Goal: Task Accomplishment & Management: Use online tool/utility

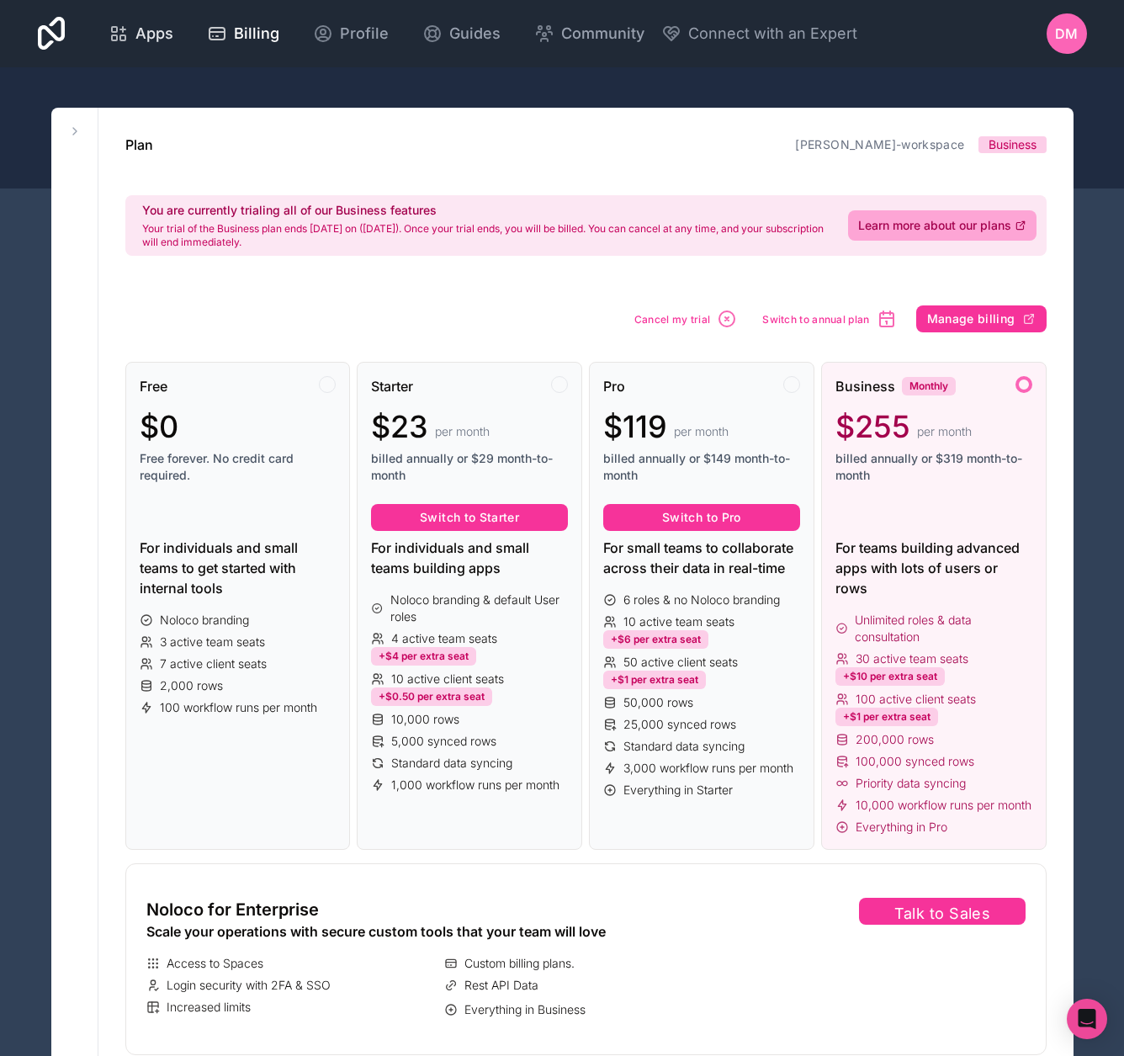
click at [173, 24] on span "Apps" at bounding box center [154, 34] width 38 height 24
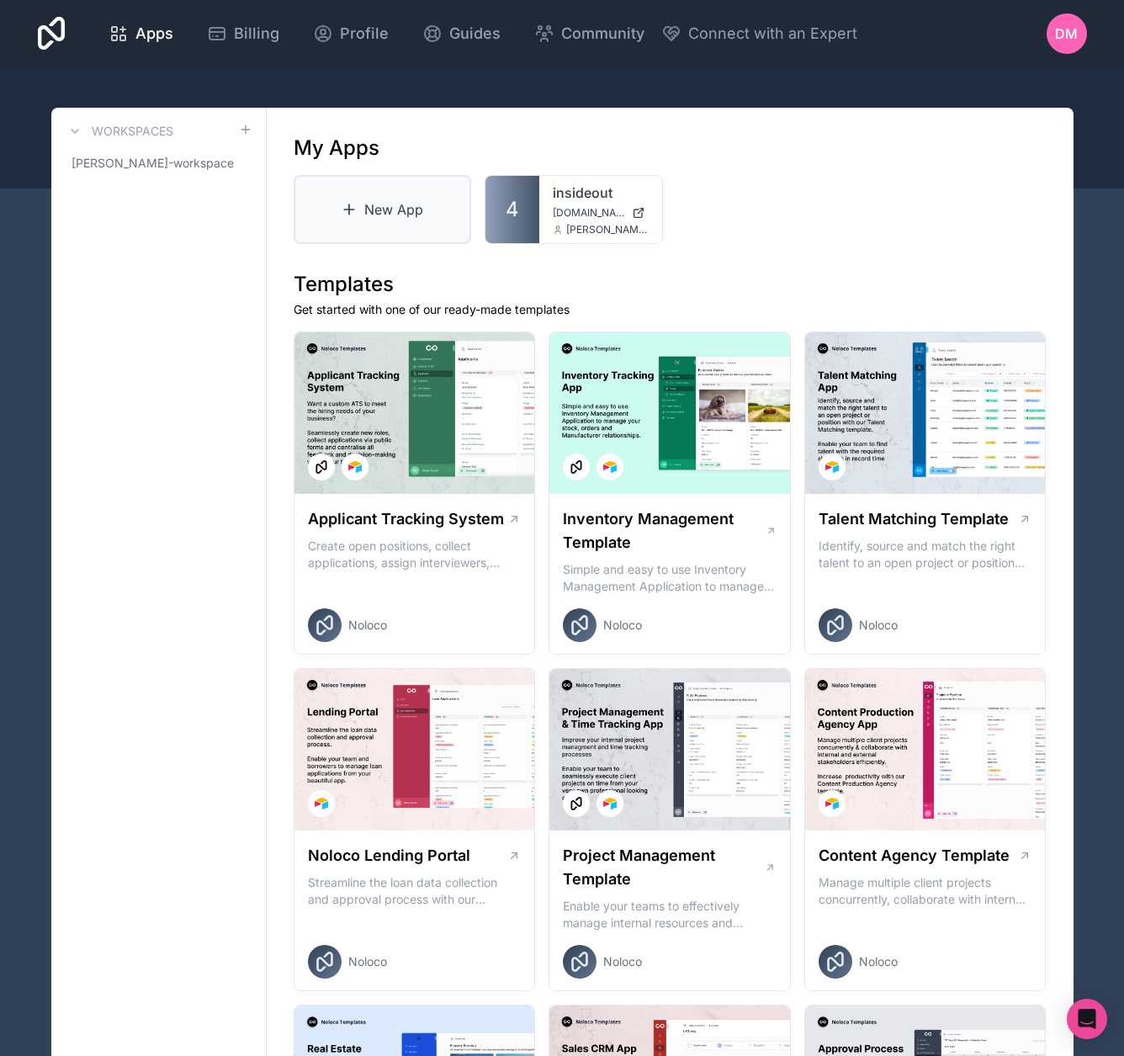
click at [394, 204] on link "New App" at bounding box center [383, 209] width 178 height 69
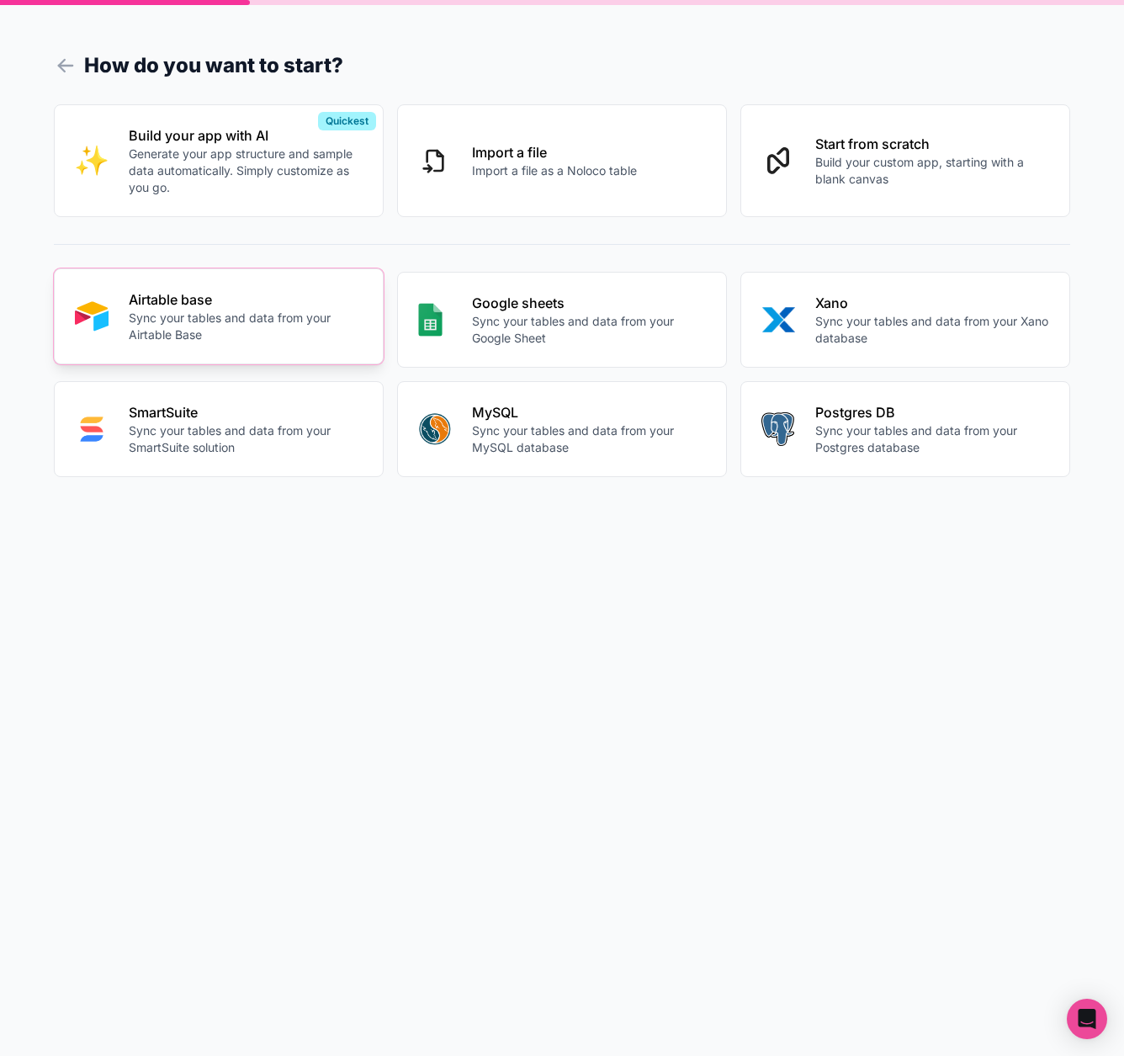
click at [181, 332] on p "Sync your tables and data from your Airtable Base" at bounding box center [246, 327] width 234 height 34
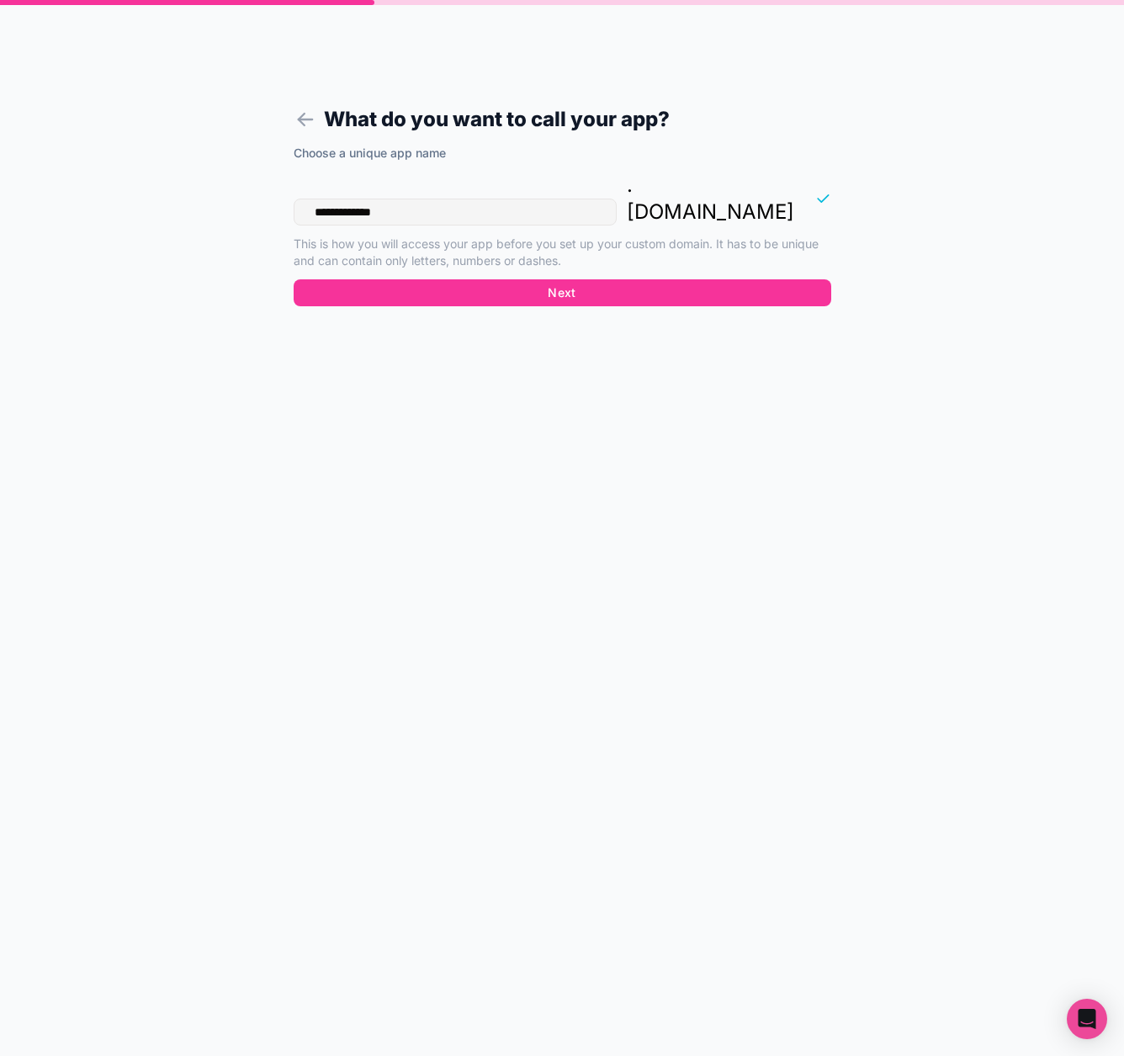
drag, startPoint x: 419, startPoint y: 186, endPoint x: 203, endPoint y: 179, distance: 216.3
click at [207, 179] on div "**********" at bounding box center [562, 528] width 1124 height 1056
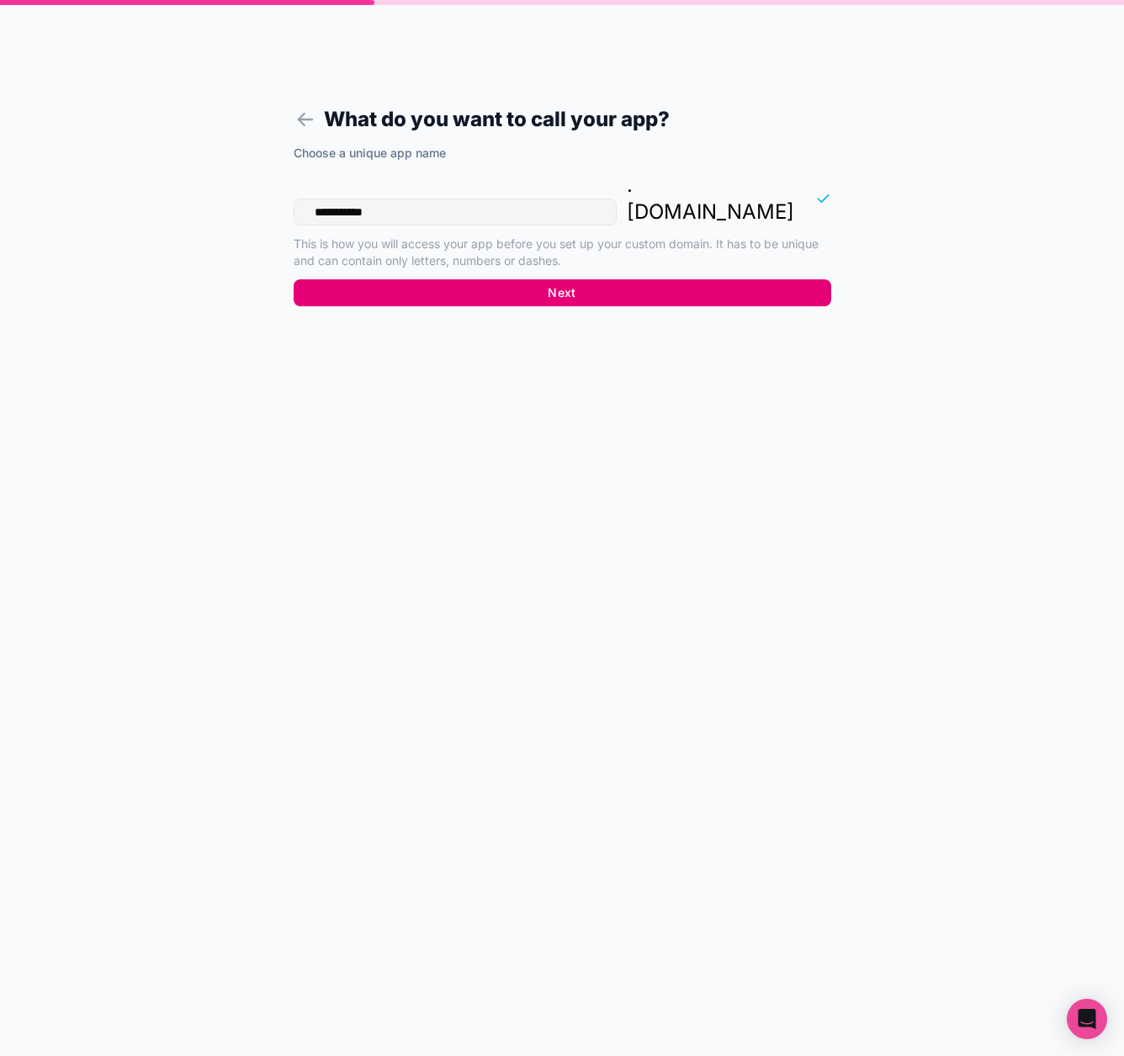
type input "**********"
click at [484, 279] on button "Next" at bounding box center [563, 292] width 538 height 27
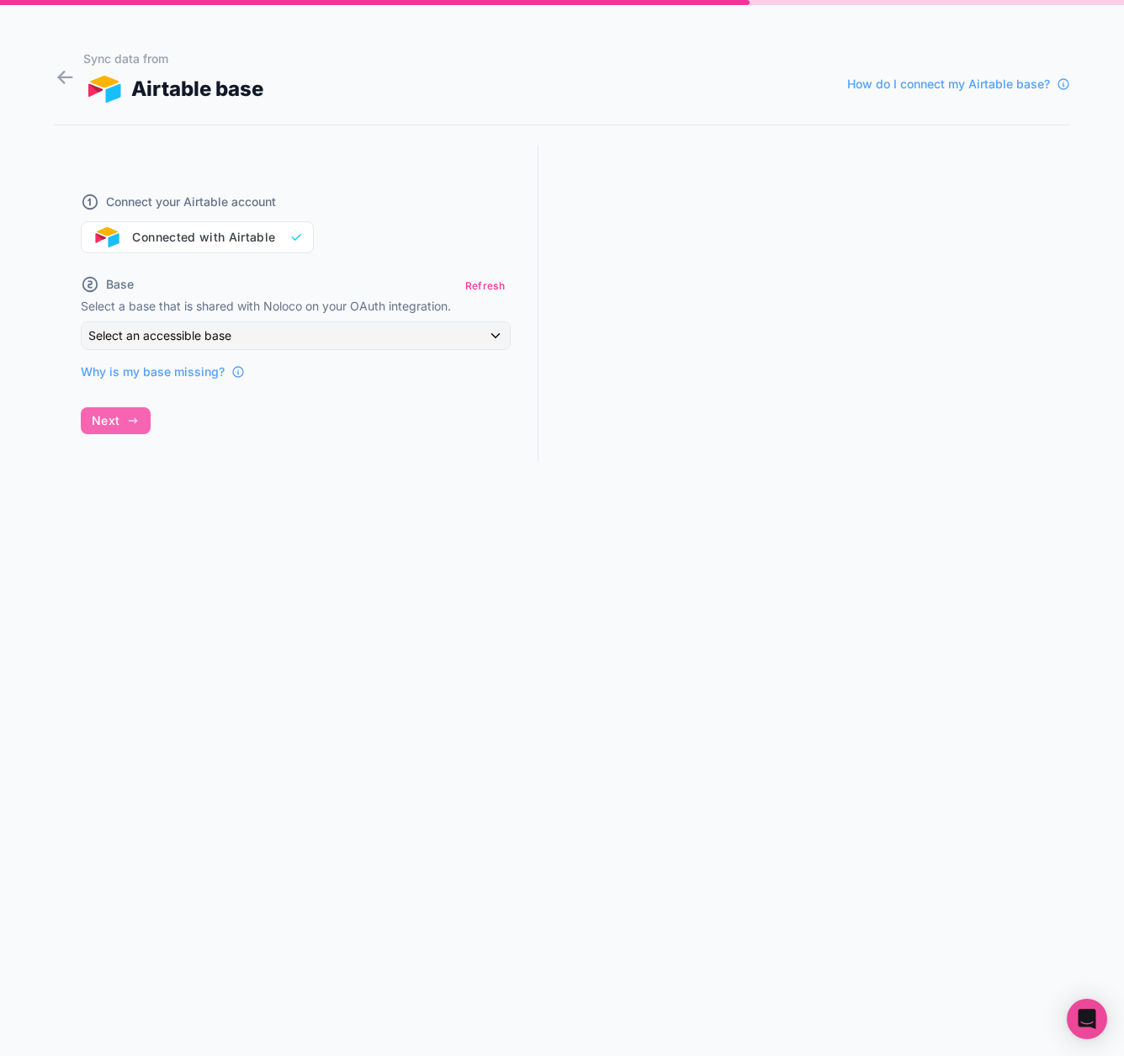
click at [253, 340] on div "Select an accessible base" at bounding box center [296, 335] width 428 height 27
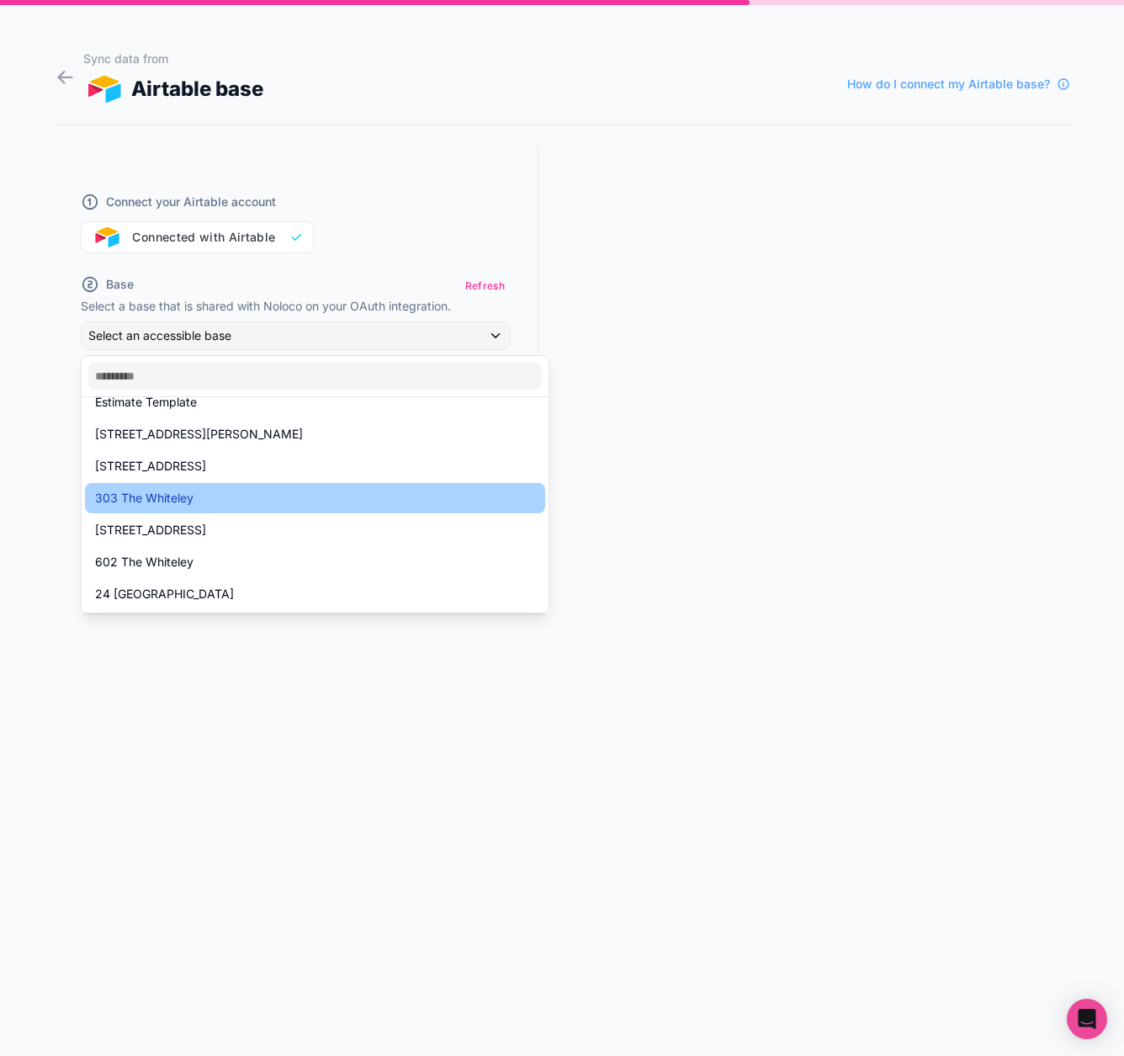
scroll to position [24, 0]
click at [175, 495] on span "303 The Whiteley" at bounding box center [144, 498] width 98 height 20
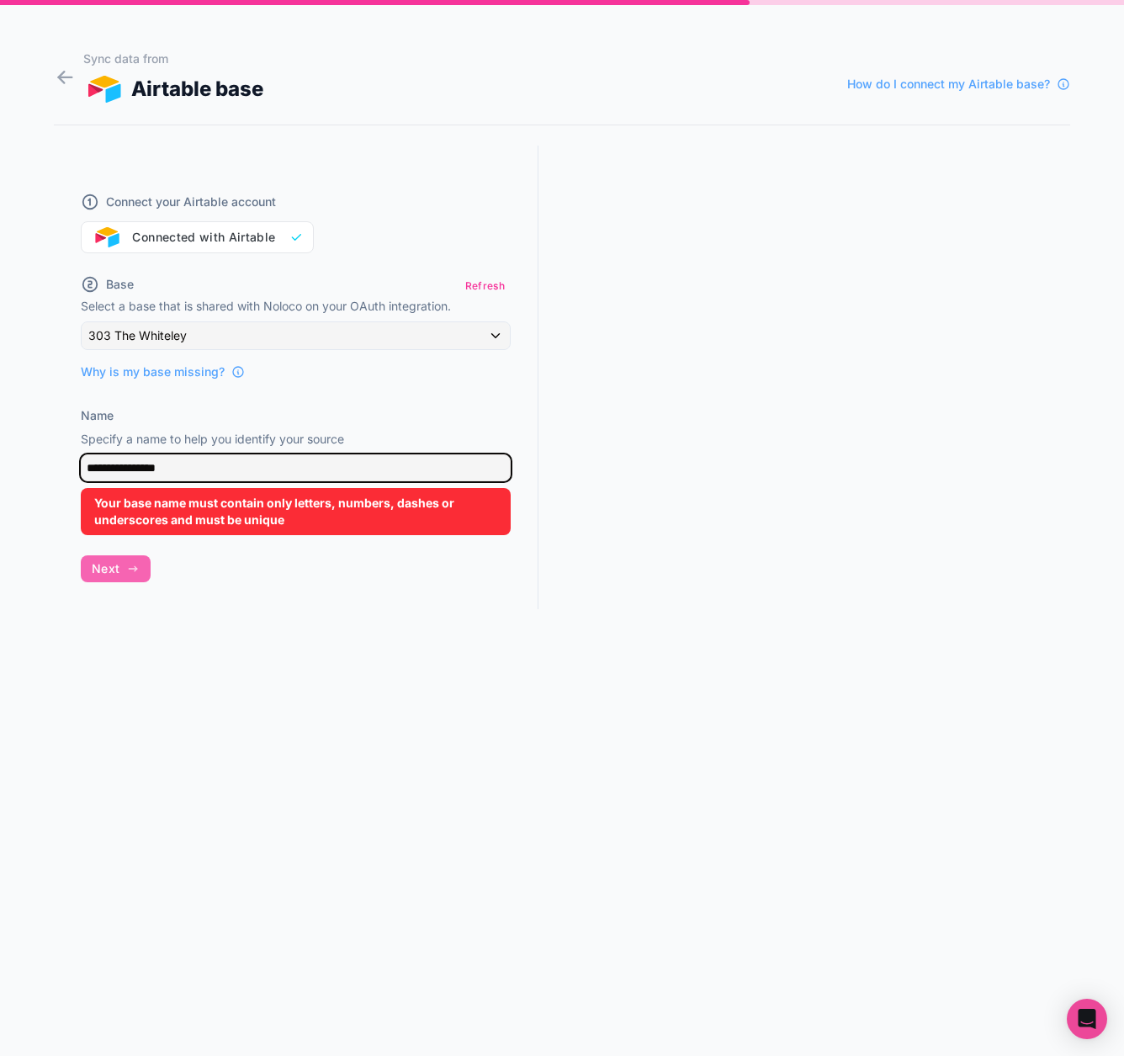
click at [201, 468] on input "**********" at bounding box center [296, 467] width 430 height 27
drag, startPoint x: 114, startPoint y: 470, endPoint x: 18, endPoint y: 472, distance: 96.8
click at [18, 472] on div "**********" at bounding box center [562, 528] width 1124 height 1056
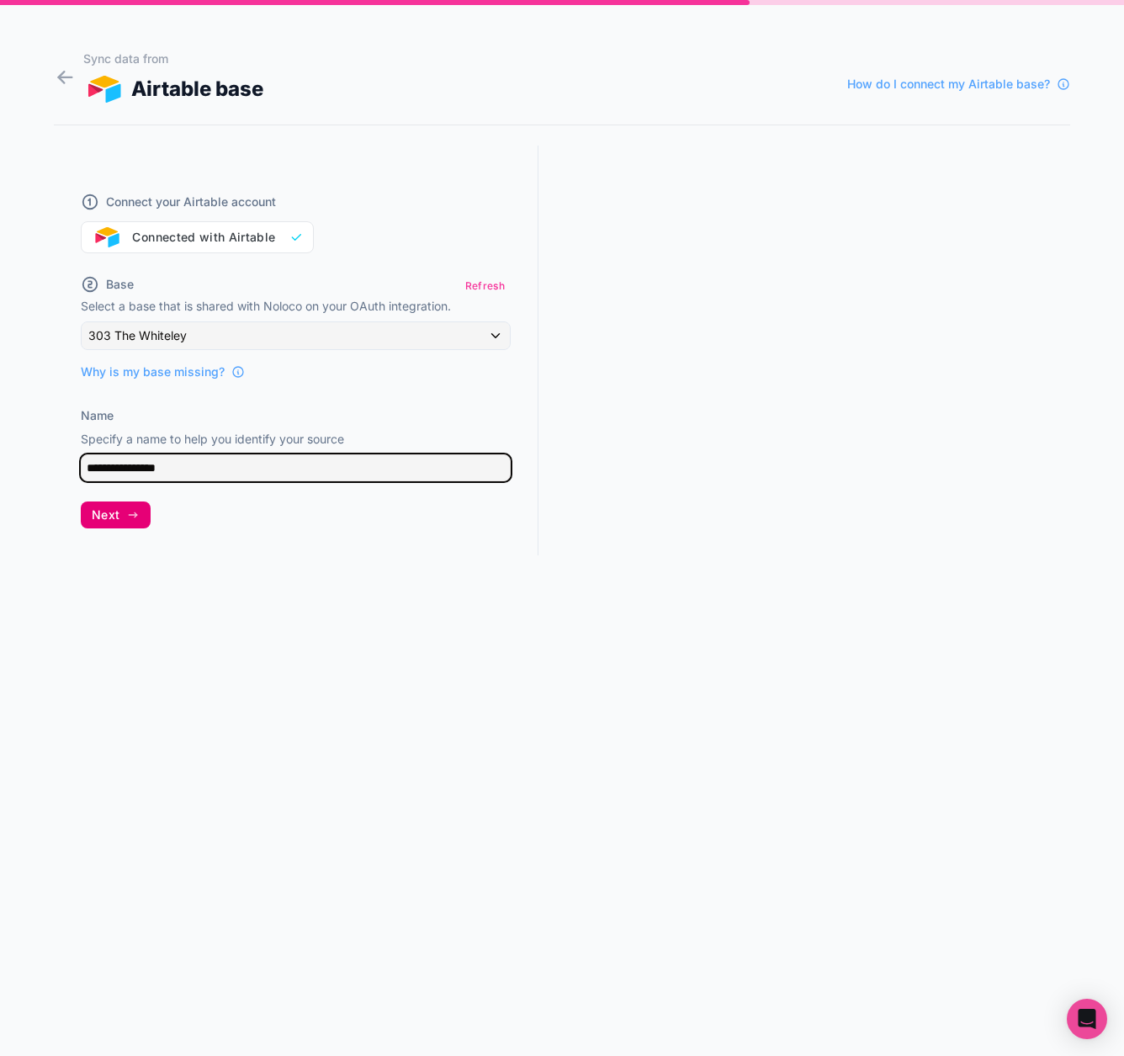
type input "**********"
click at [114, 510] on span "Next" at bounding box center [106, 514] width 28 height 15
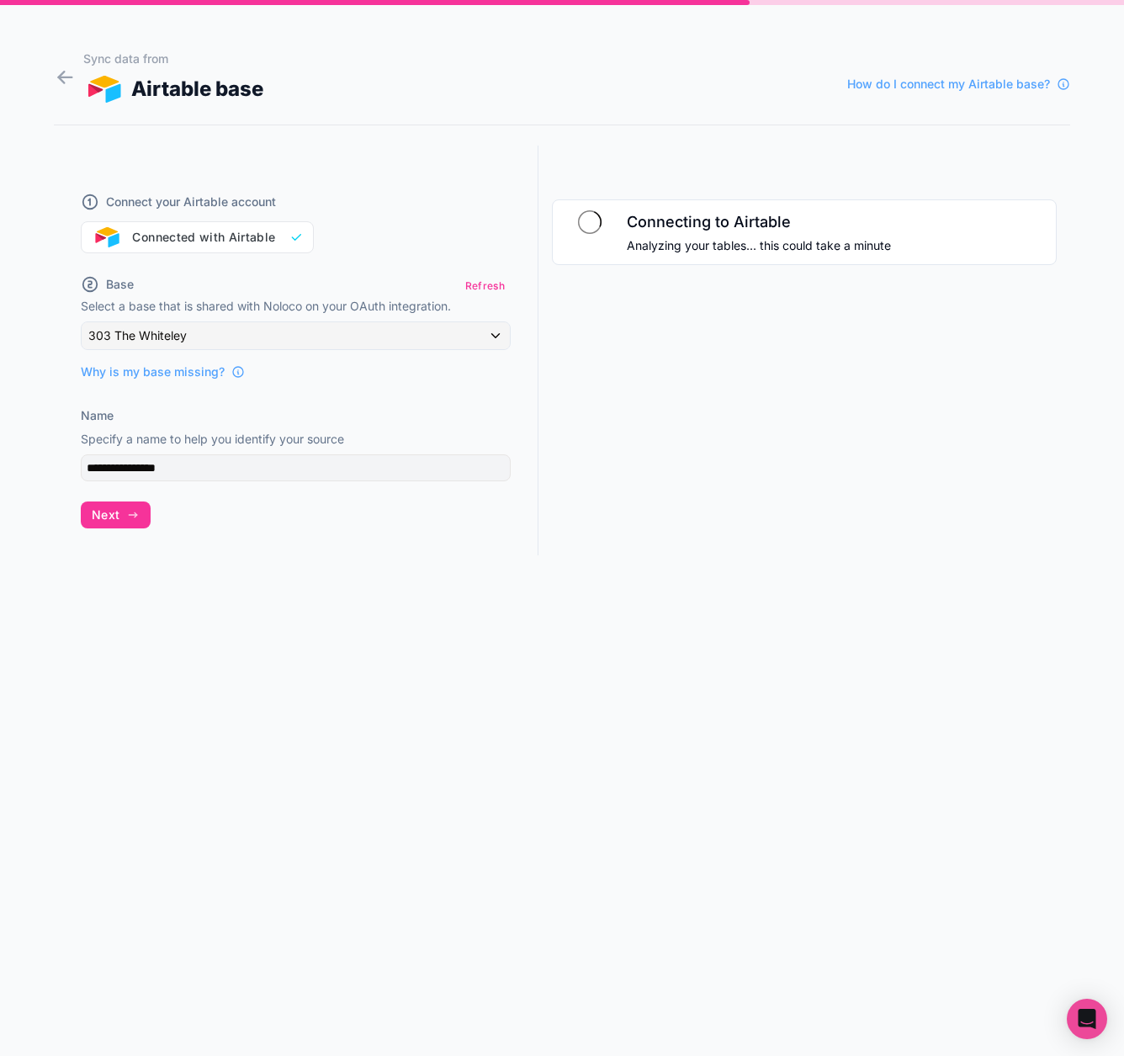
scroll to position [67, 0]
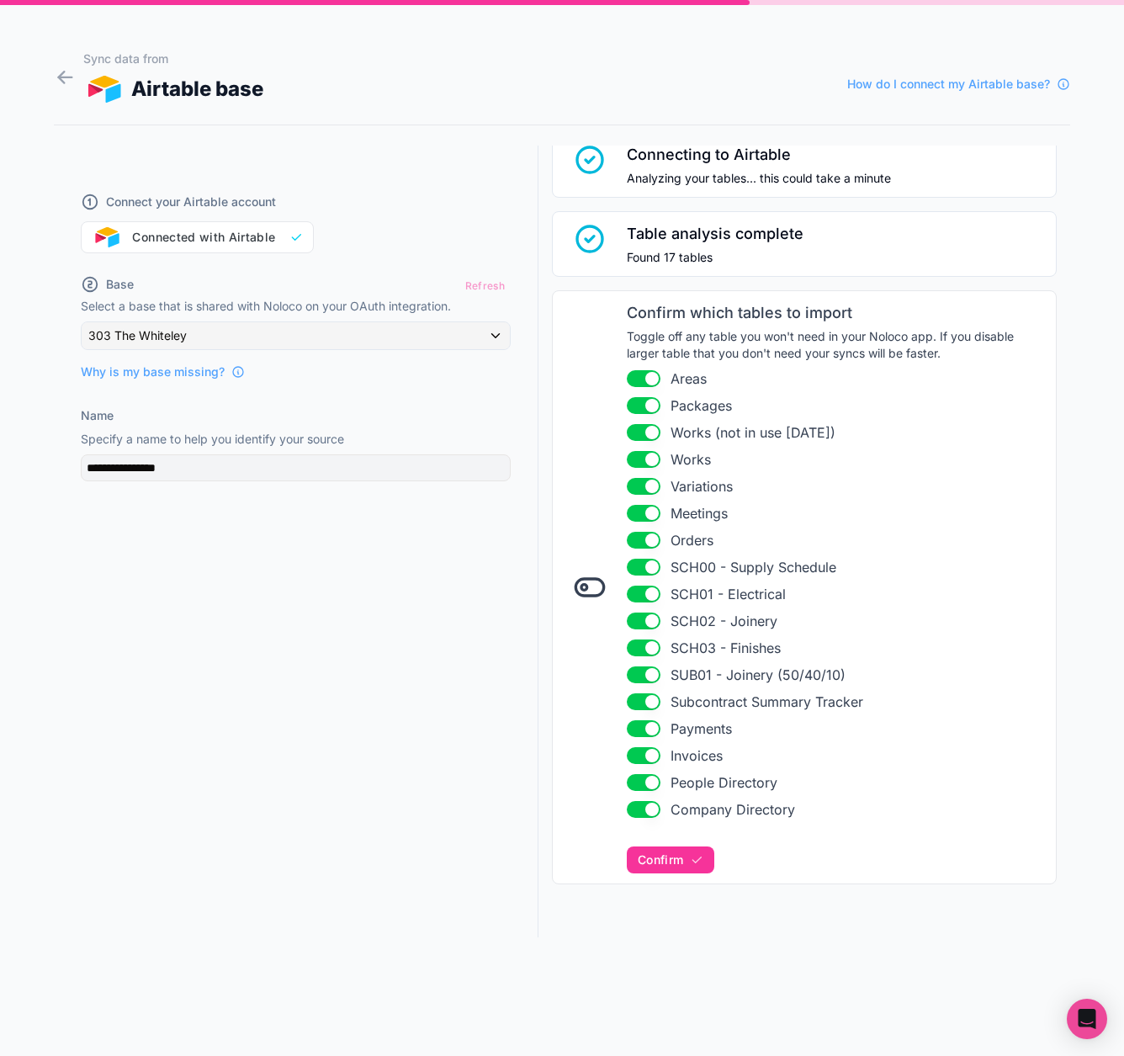
click at [645, 430] on button "Use setting" at bounding box center [644, 432] width 34 height 17
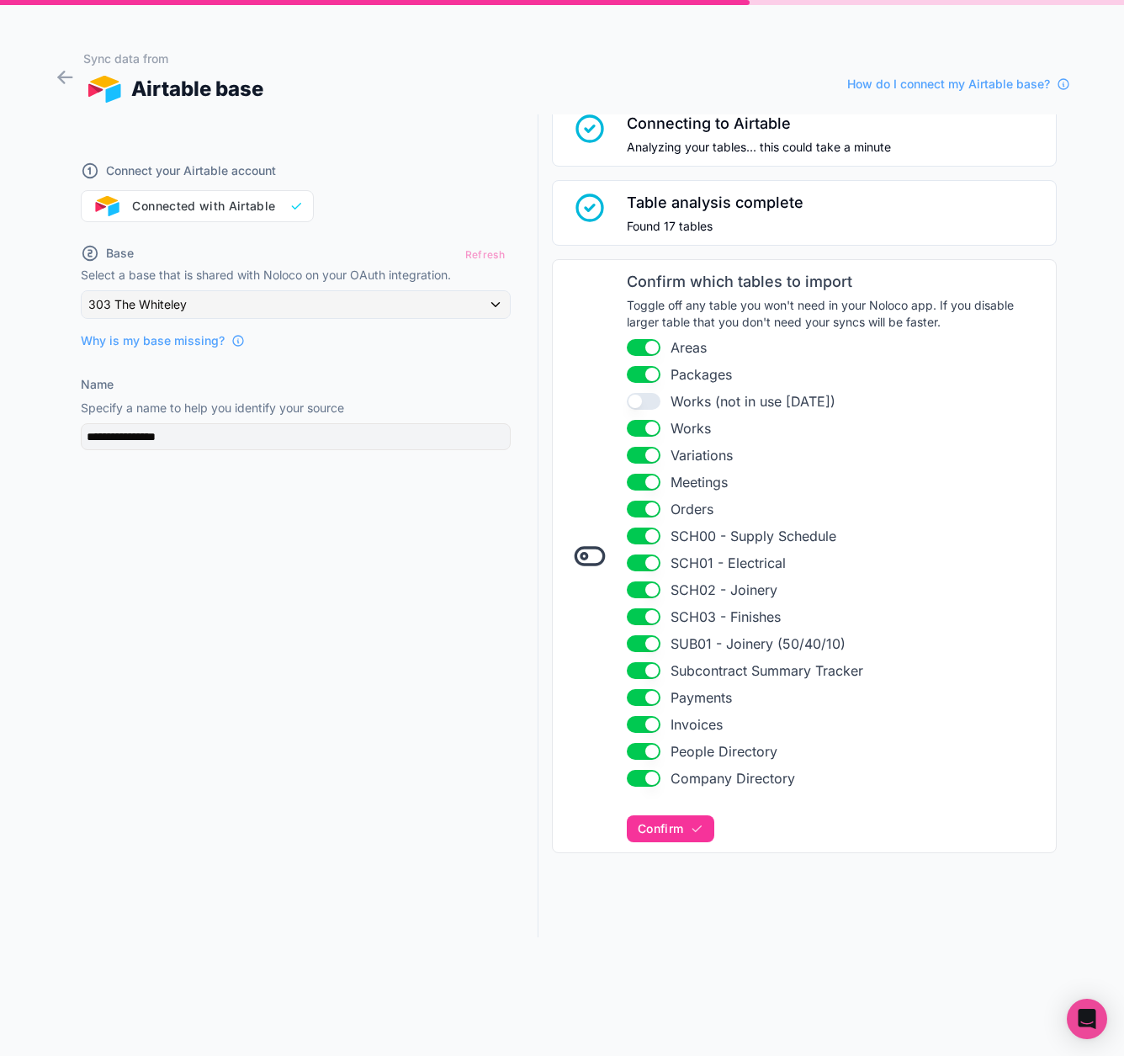
scroll to position [31, 0]
click at [650, 699] on button "Use setting" at bounding box center [644, 697] width 34 height 17
click at [653, 727] on button "Use setting" at bounding box center [644, 724] width 34 height 17
click at [649, 699] on button "Use setting" at bounding box center [644, 697] width 34 height 17
click at [650, 724] on button "Use setting" at bounding box center [644, 724] width 34 height 17
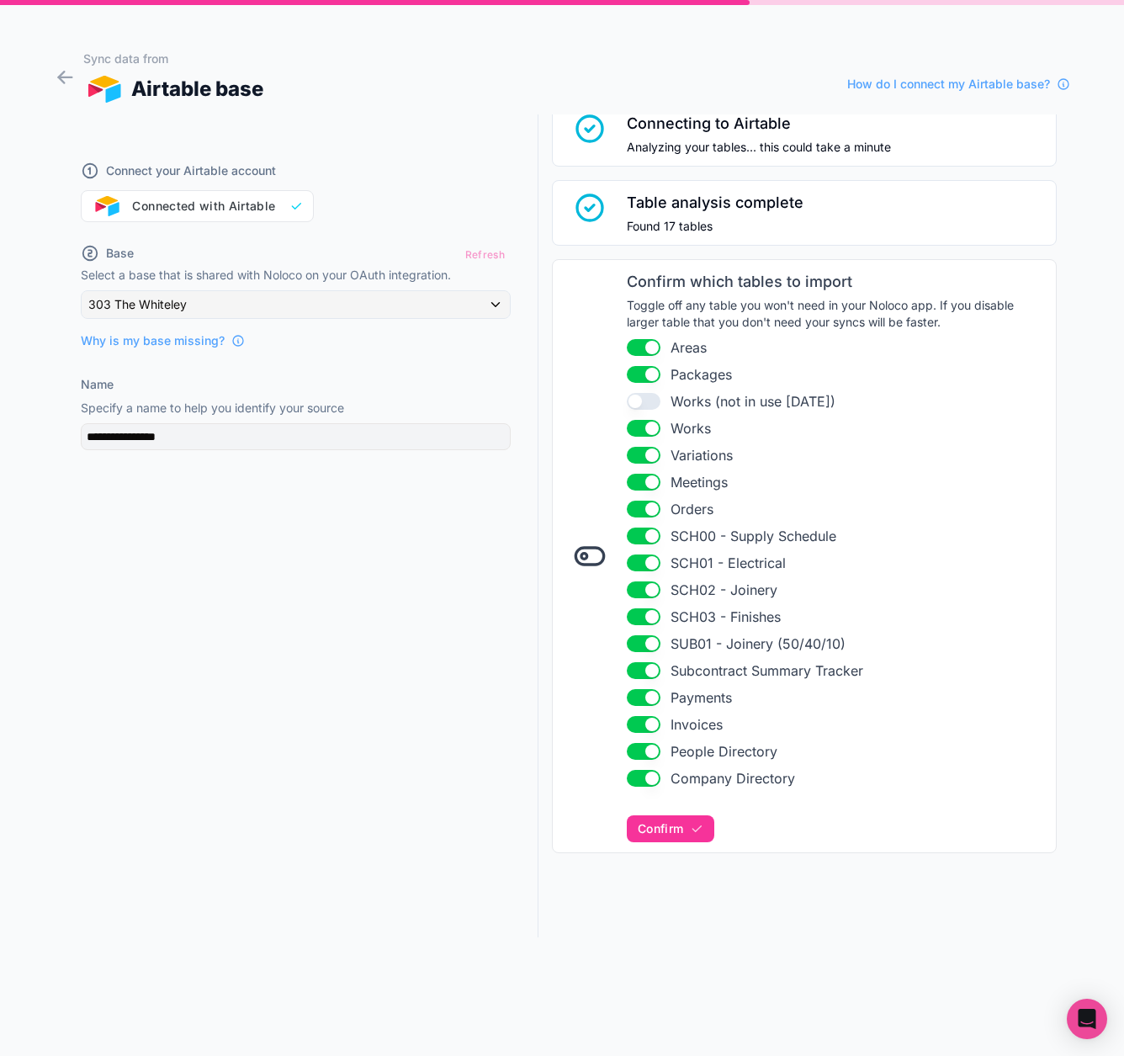
click at [671, 814] on div "Confirm which tables to import Toggle off any table you won't need in your Nolo…" at bounding box center [836, 556] width 419 height 572
click at [671, 819] on button "Confirm" at bounding box center [671, 828] width 88 height 27
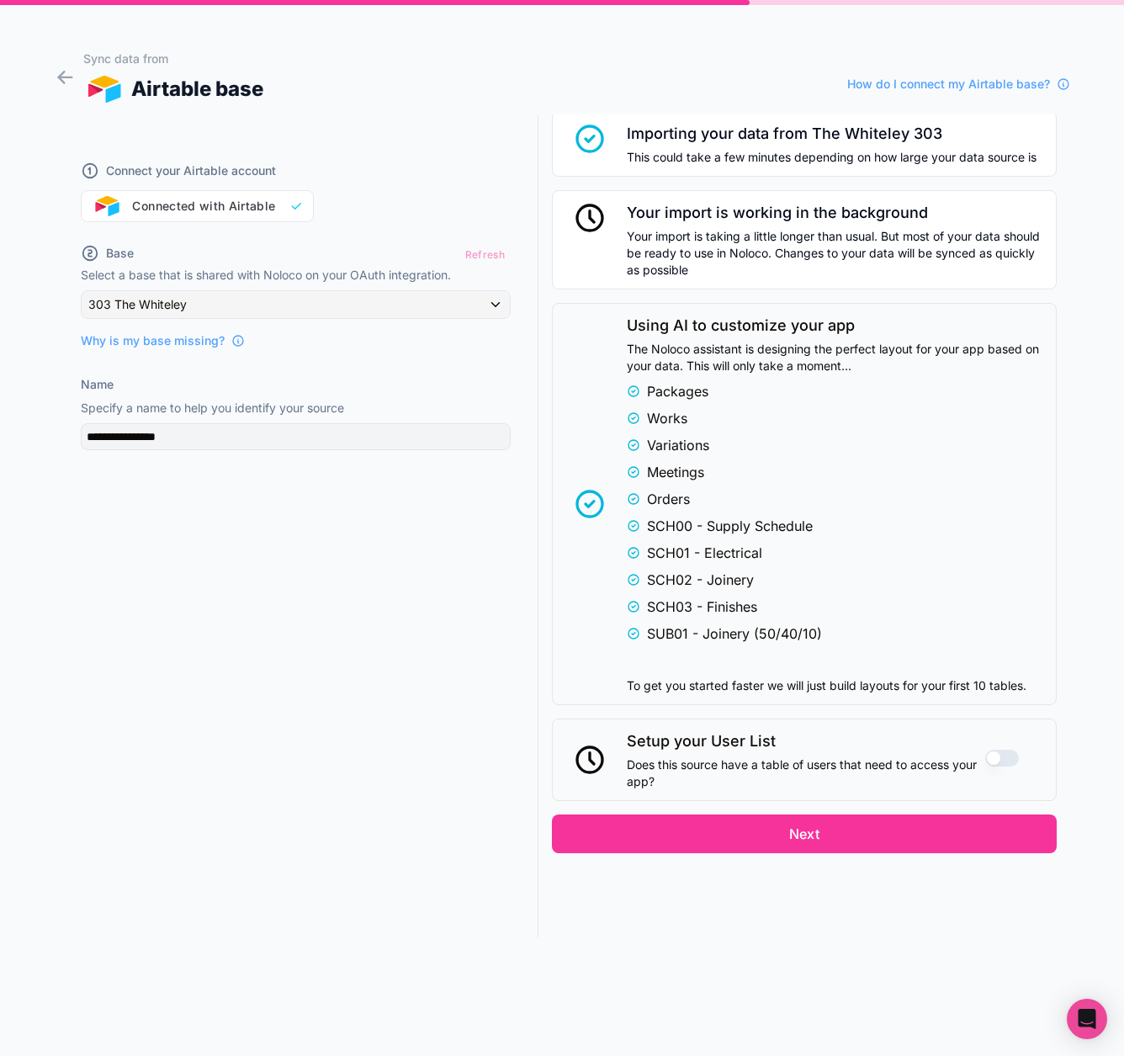
scroll to position [823, 0]
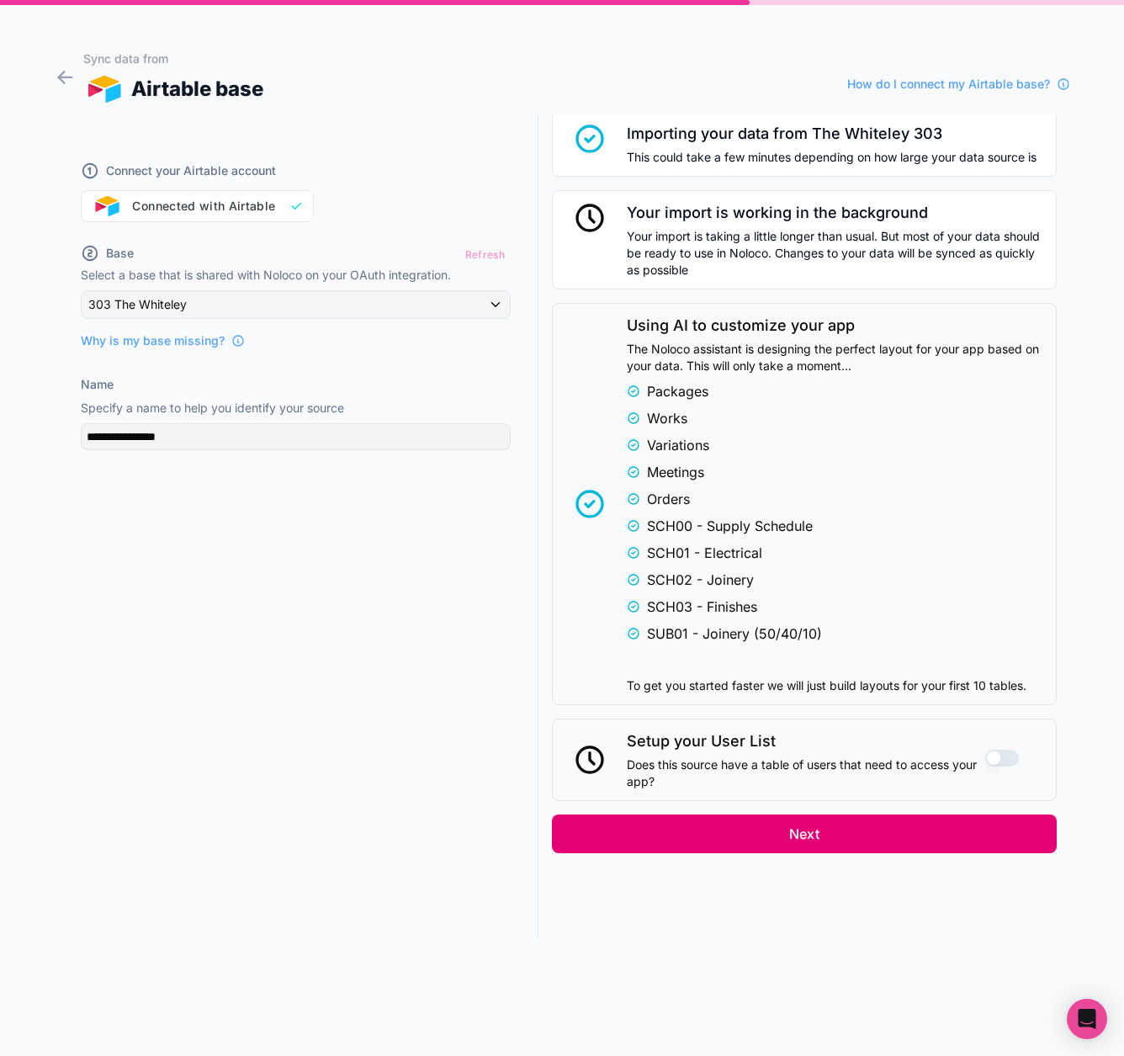
click at [919, 836] on button "Next" at bounding box center [804, 833] width 505 height 39
